Goal: Get advice/opinions

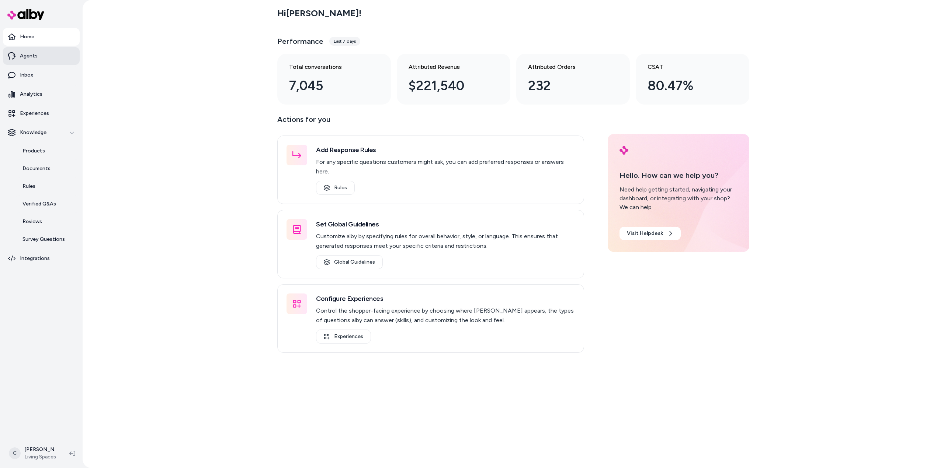
click at [42, 61] on link "Agents" at bounding box center [41, 56] width 77 height 18
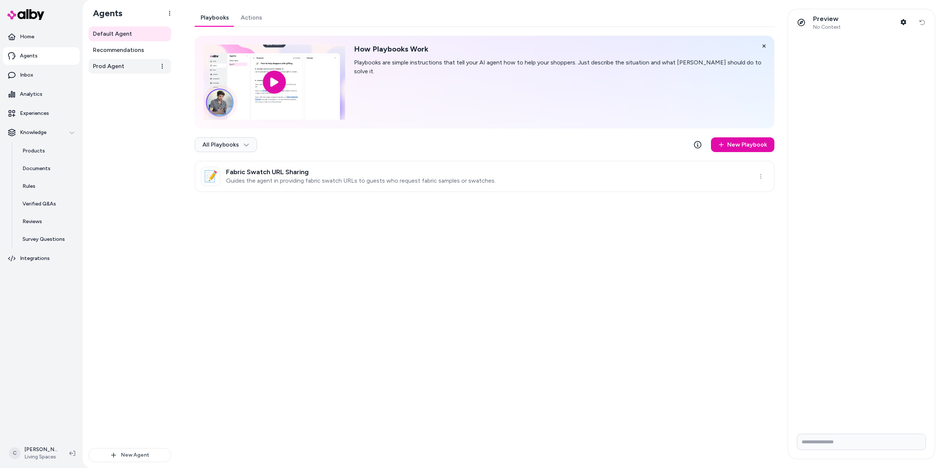
click at [127, 66] on link "Prod Agent" at bounding box center [129, 66] width 83 height 15
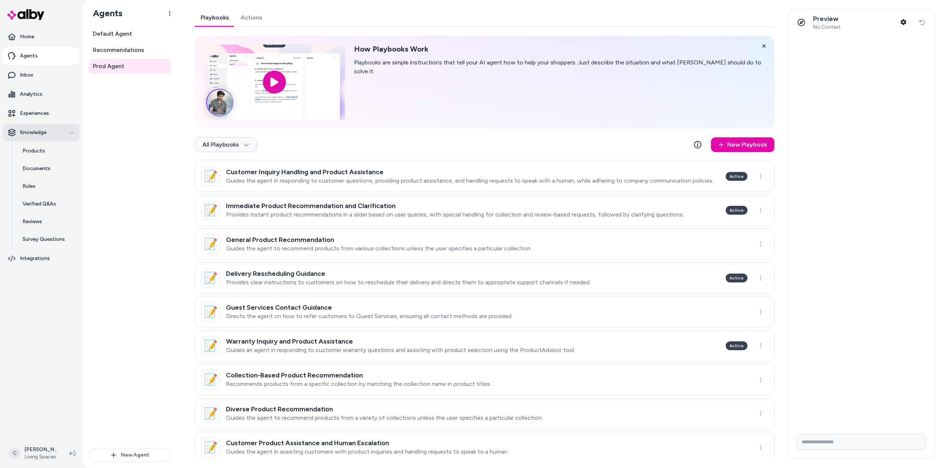
click at [25, 129] on p "Knowledge" at bounding box center [33, 132] width 27 height 7
click at [38, 135] on p "Knowledge" at bounding box center [33, 132] width 27 height 7
click at [39, 153] on p "Products" at bounding box center [33, 150] width 22 height 7
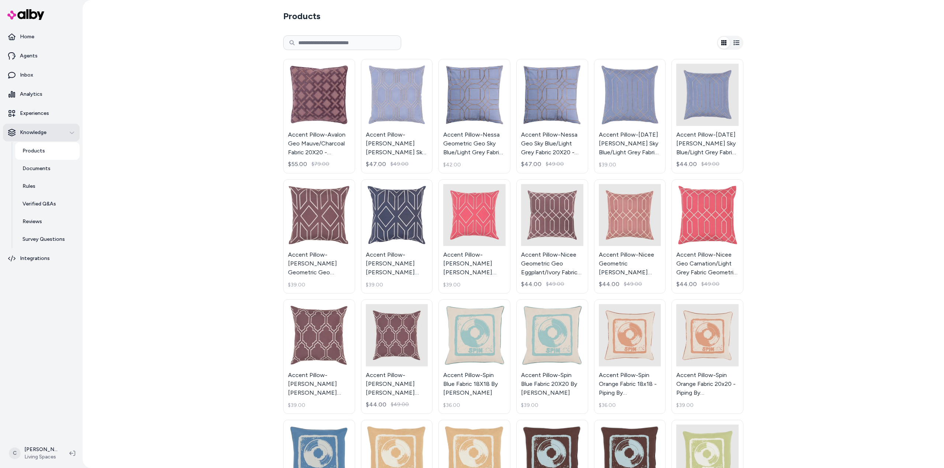
click at [28, 132] on p "Knowledge" at bounding box center [33, 132] width 27 height 7
click at [32, 113] on p "Experiences" at bounding box center [34, 113] width 29 height 7
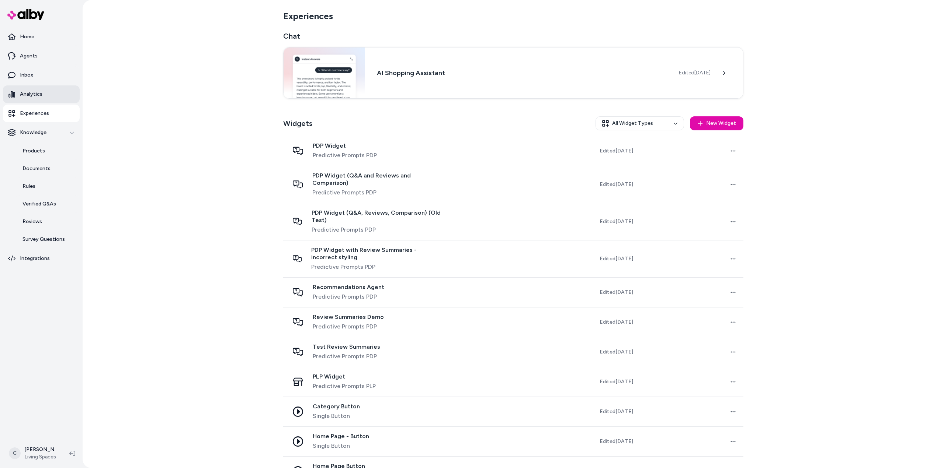
click at [38, 95] on p "Analytics" at bounding box center [31, 94] width 22 height 7
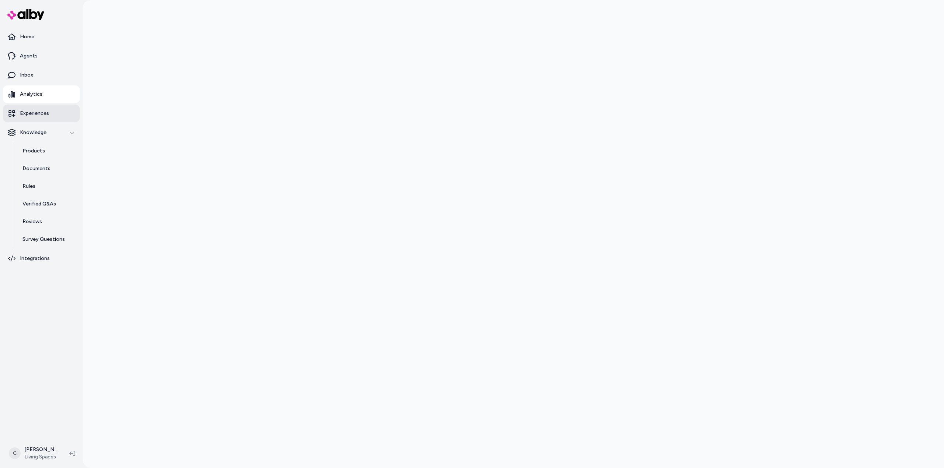
click at [35, 113] on p "Experiences" at bounding box center [34, 113] width 29 height 7
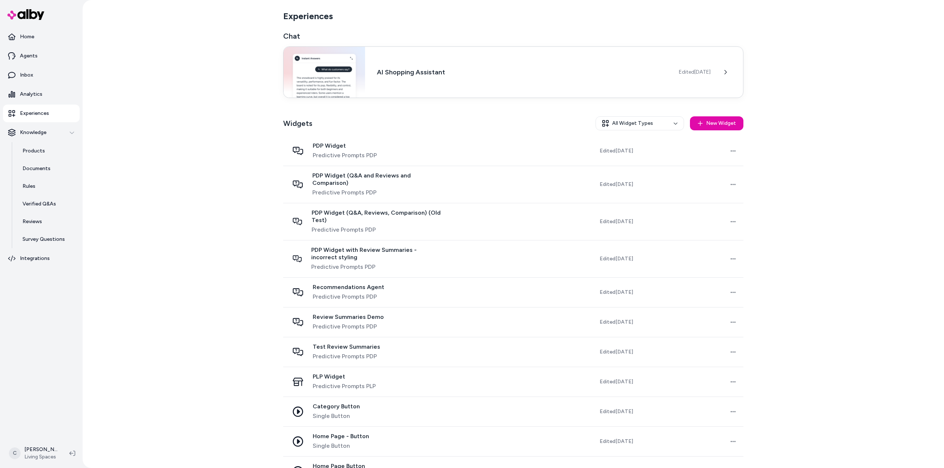
click at [461, 73] on h3 "AI Shopping Assistant" at bounding box center [522, 72] width 290 height 10
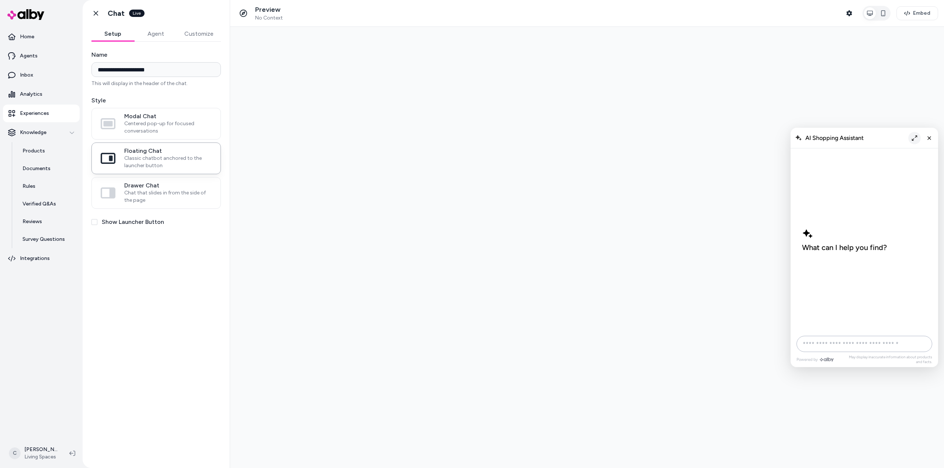
click at [913, 137] on icon "Expand chat" at bounding box center [914, 138] width 6 height 6
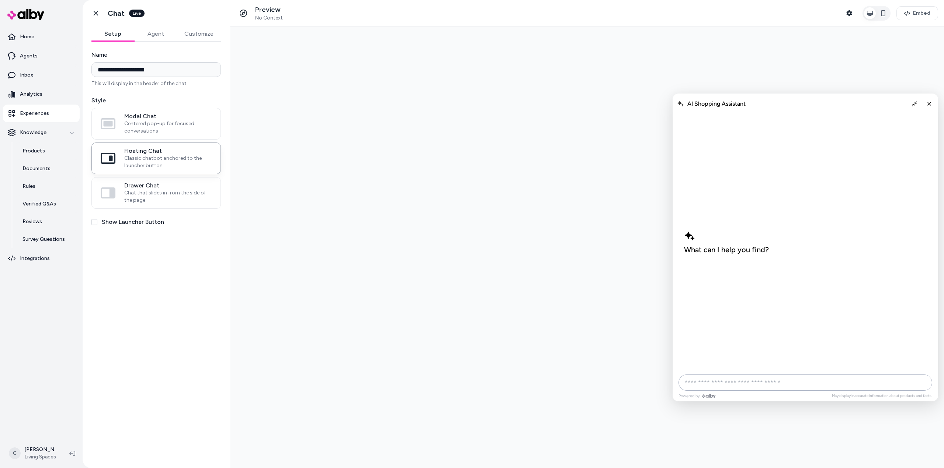
click at [712, 378] on input "AI Shopping Assistant" at bounding box center [805, 383] width 254 height 16
type input "*"
type input "**********"
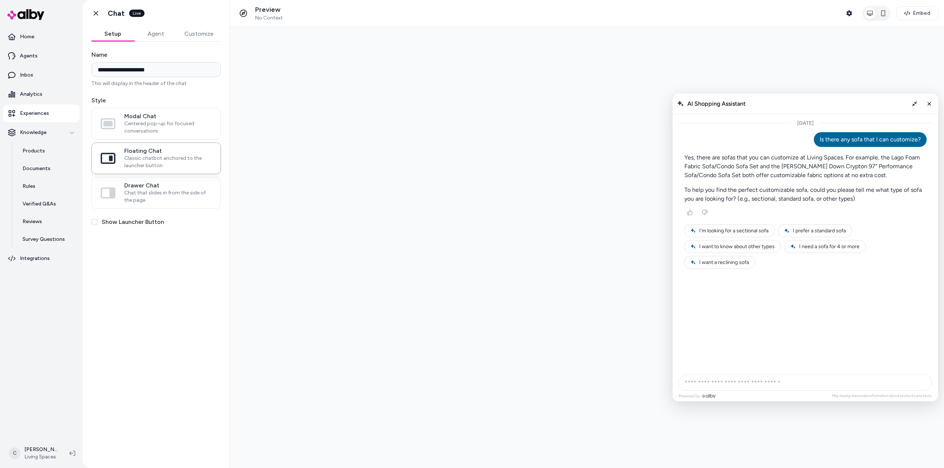
drag, startPoint x: 823, startPoint y: 233, endPoint x: 814, endPoint y: 245, distance: 15.6
click at [823, 233] on span "I prefer a standard sofa" at bounding box center [798, 233] width 49 height 32
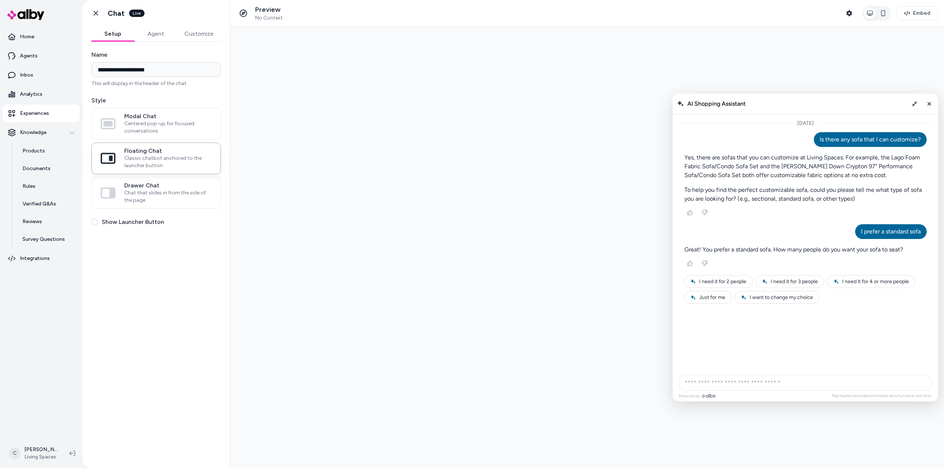
drag, startPoint x: 783, startPoint y: 166, endPoint x: 861, endPoint y: 166, distance: 78.1
click at [861, 166] on p "Yes, there are sofas that you can customize at Living Spaces. For example, the …" at bounding box center [805, 166] width 242 height 27
click at [805, 186] on p "To help you find the perfect customizable sofa, could you please tell me what t…" at bounding box center [807, 194] width 241 height 59
click at [760, 300] on button "I want to change my choice" at bounding box center [776, 297] width 85 height 13
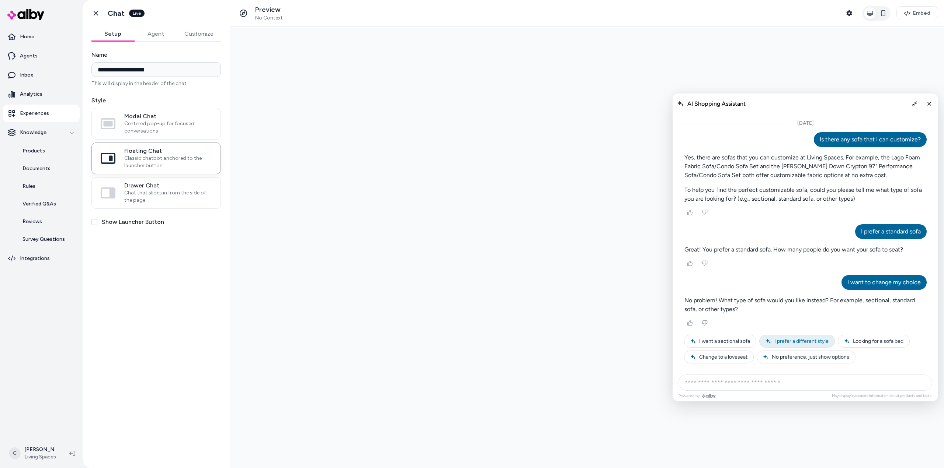
click at [815, 342] on span "I prefer a different style" at bounding box center [801, 341] width 54 height 6
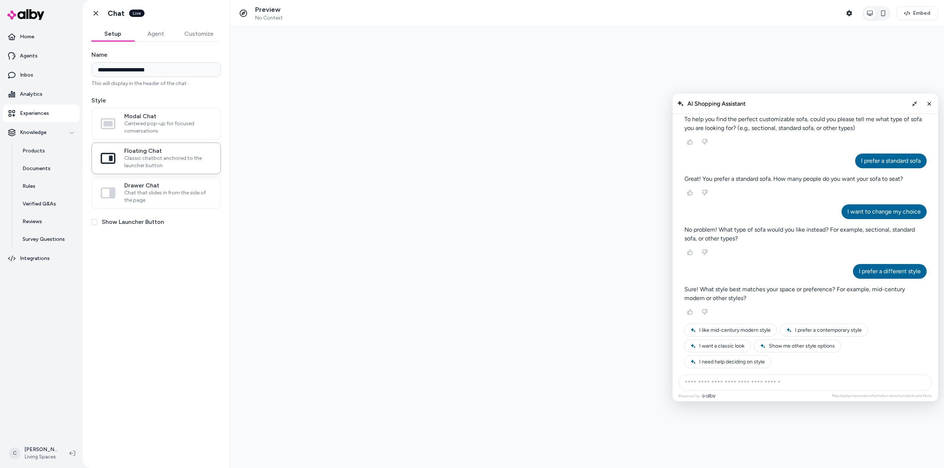
scroll to position [71, 0]
click at [746, 357] on button "I need help deciding on style" at bounding box center [702, 346] width 88 height 28
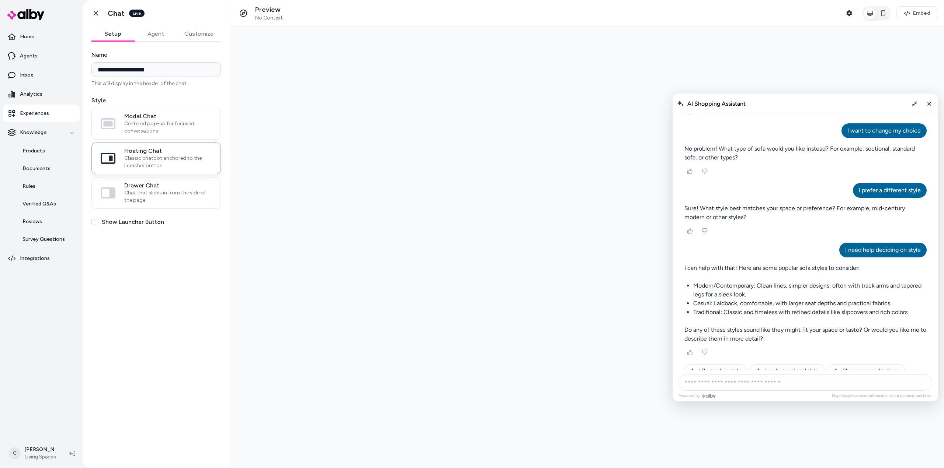
scroll to position [140, 0]
